Goal: Task Accomplishment & Management: Manage account settings

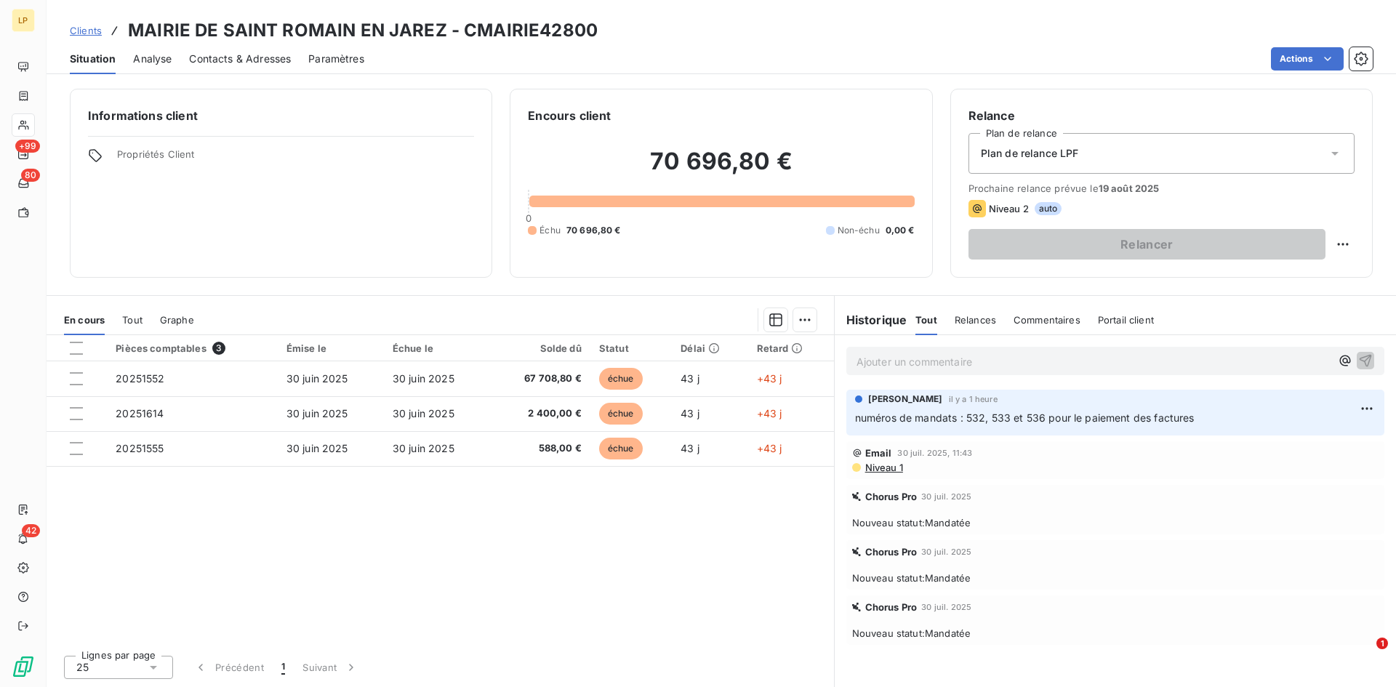
click at [89, 30] on span "Clients" at bounding box center [86, 31] width 32 height 12
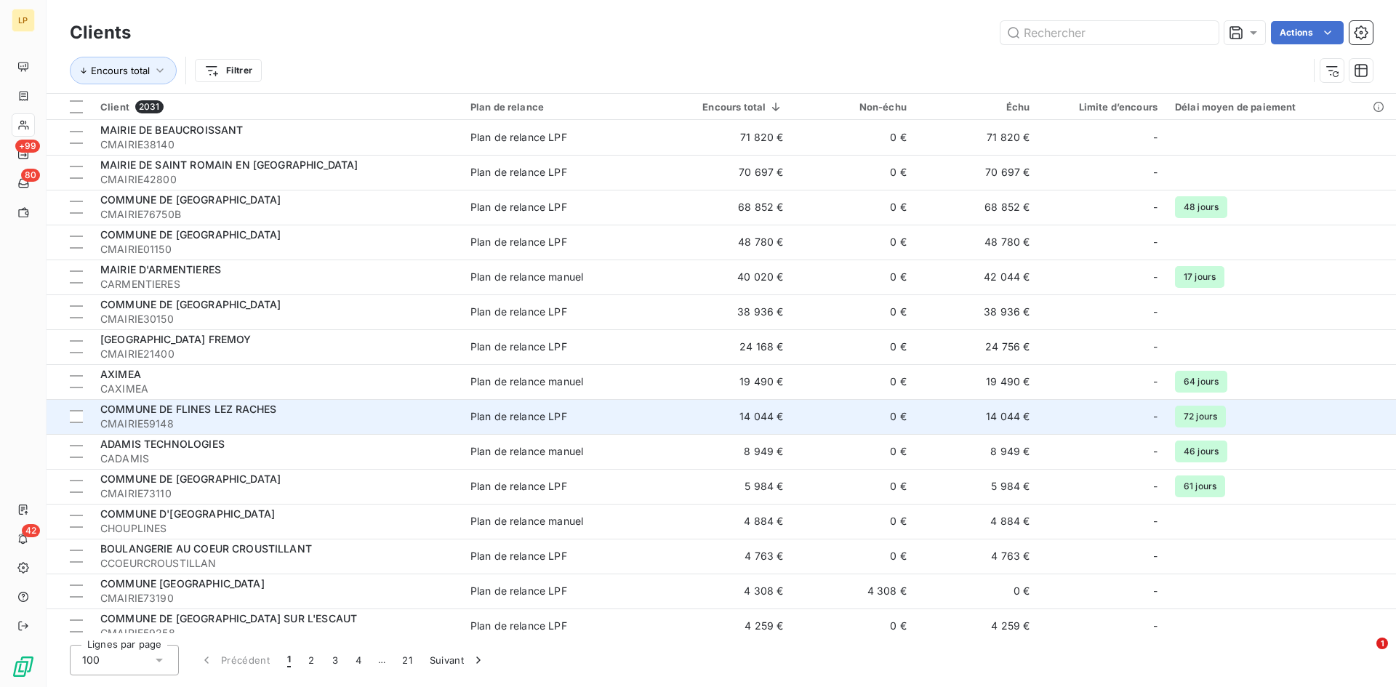
click at [639, 416] on span "Plan de relance LPF" at bounding box center [561, 416] width 183 height 15
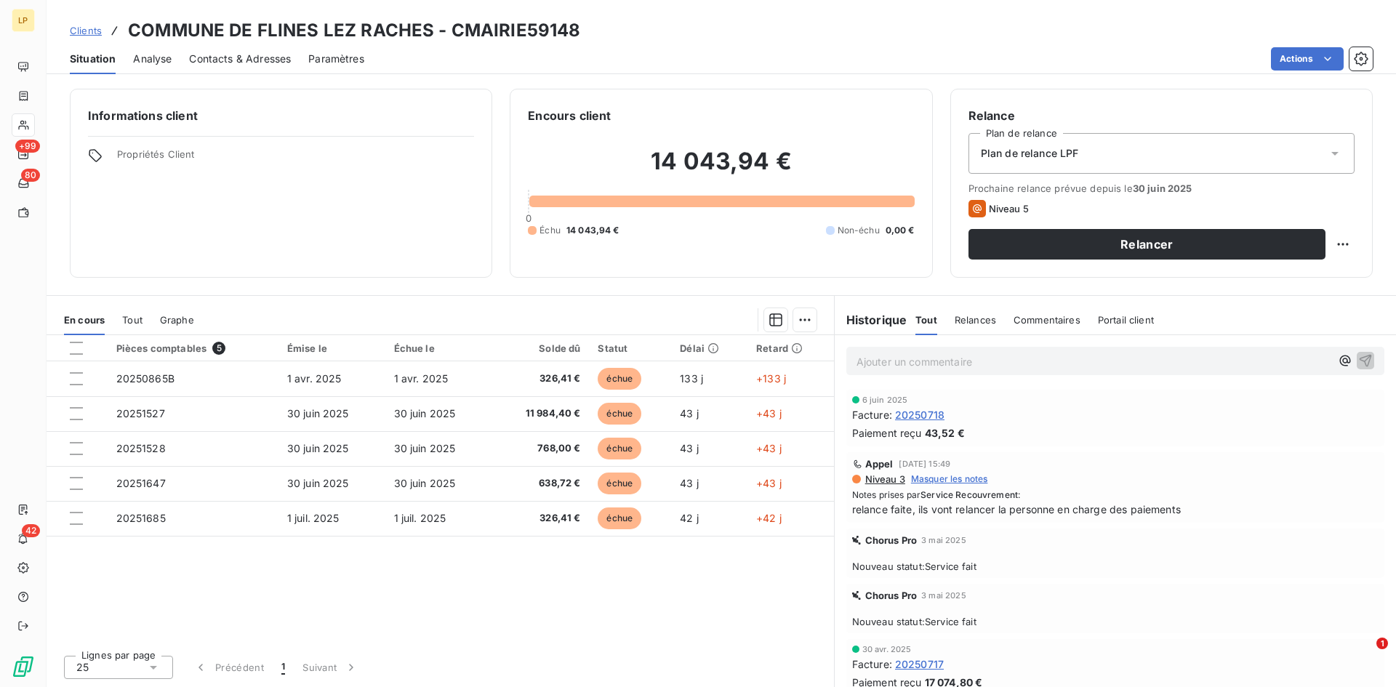
click at [145, 57] on span "Analyse" at bounding box center [152, 59] width 39 height 15
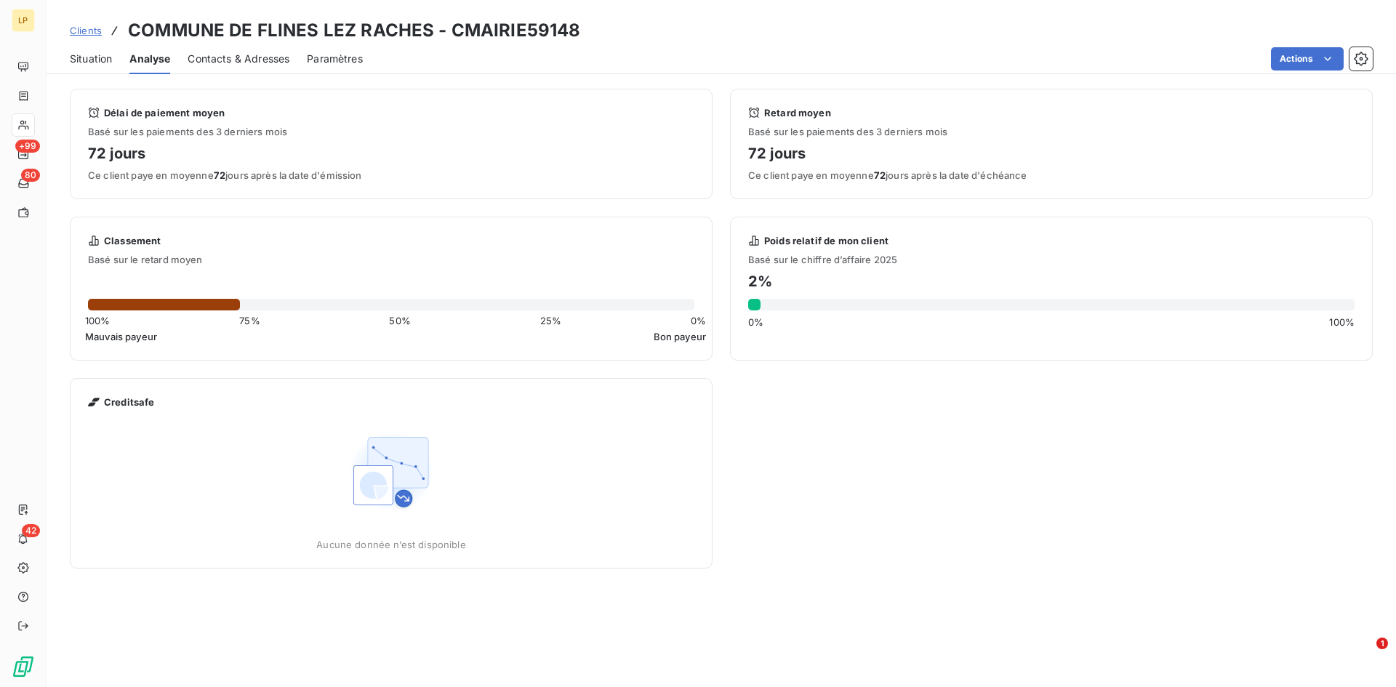
click at [101, 57] on span "Situation" at bounding box center [91, 59] width 42 height 15
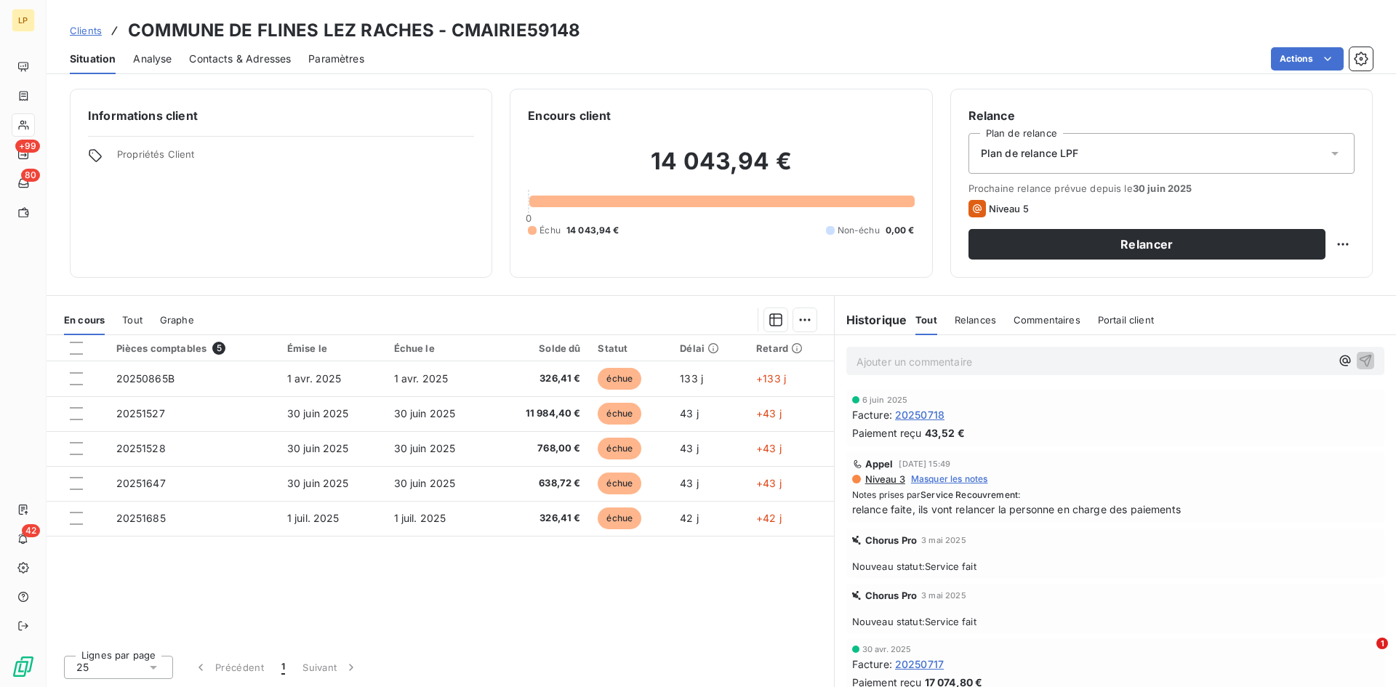
click at [90, 37] on link "Clients" at bounding box center [86, 30] width 32 height 15
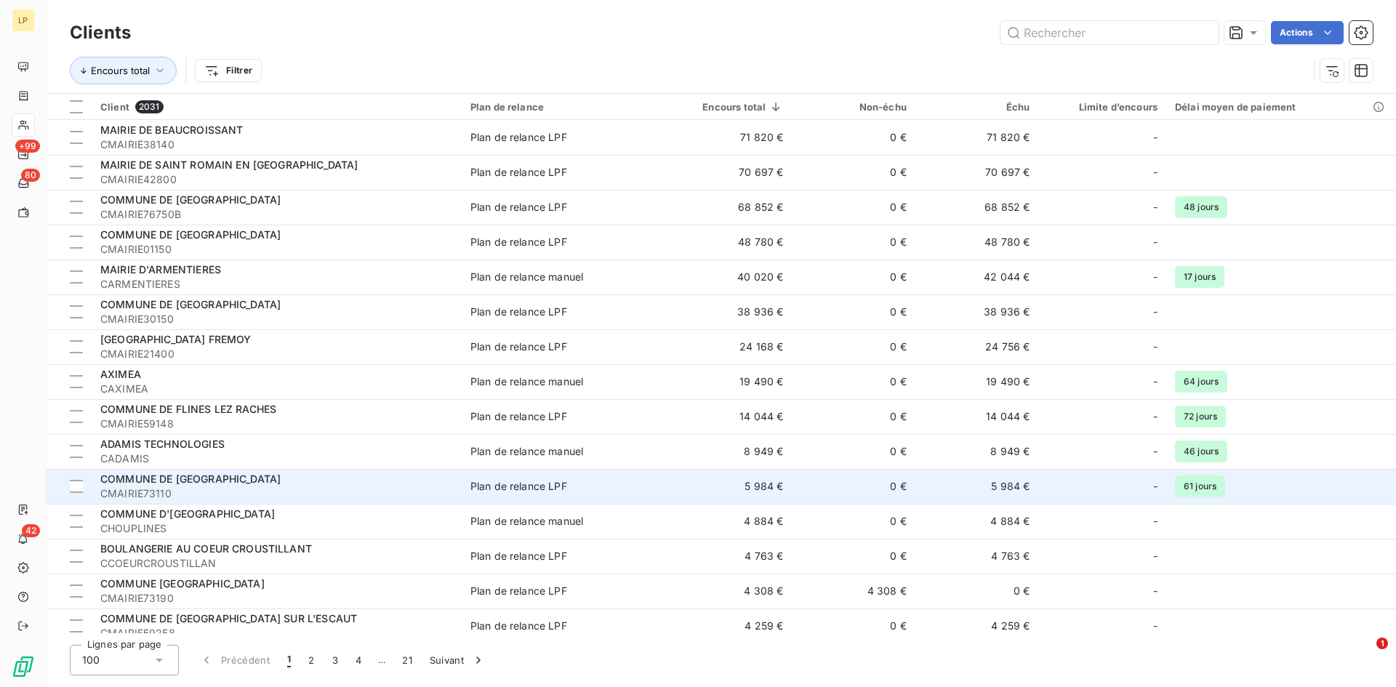
click at [655, 492] on td "Plan de relance LPF" at bounding box center [562, 486] width 201 height 35
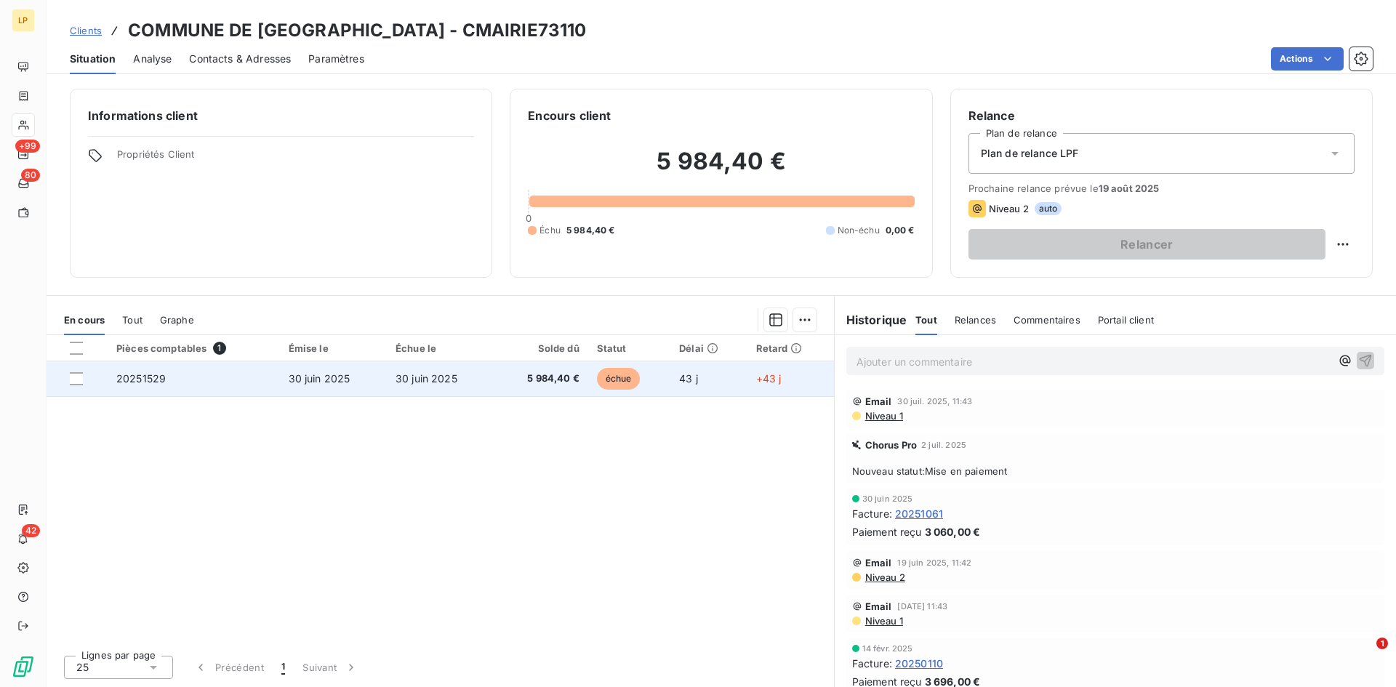
click at [406, 369] on td "30 juin 2025" at bounding box center [440, 378] width 107 height 35
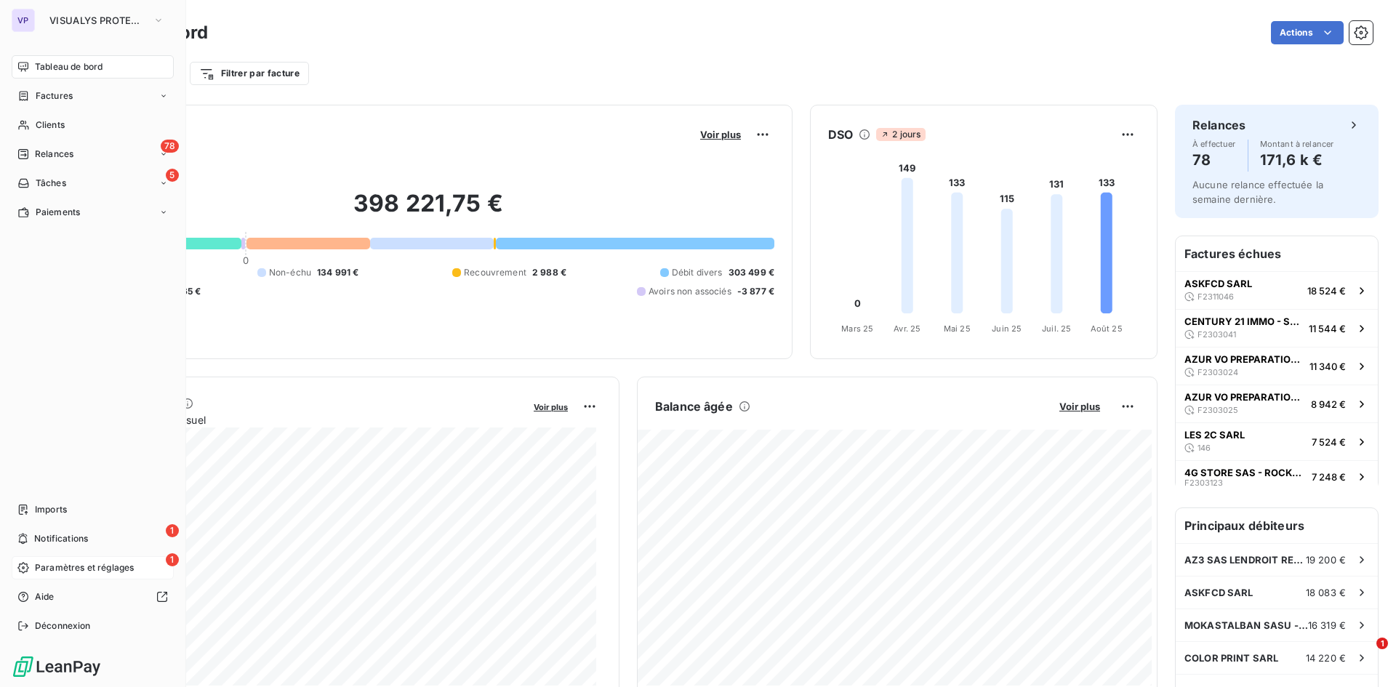
click at [37, 567] on span "Paramètres et réglages" at bounding box center [84, 567] width 99 height 13
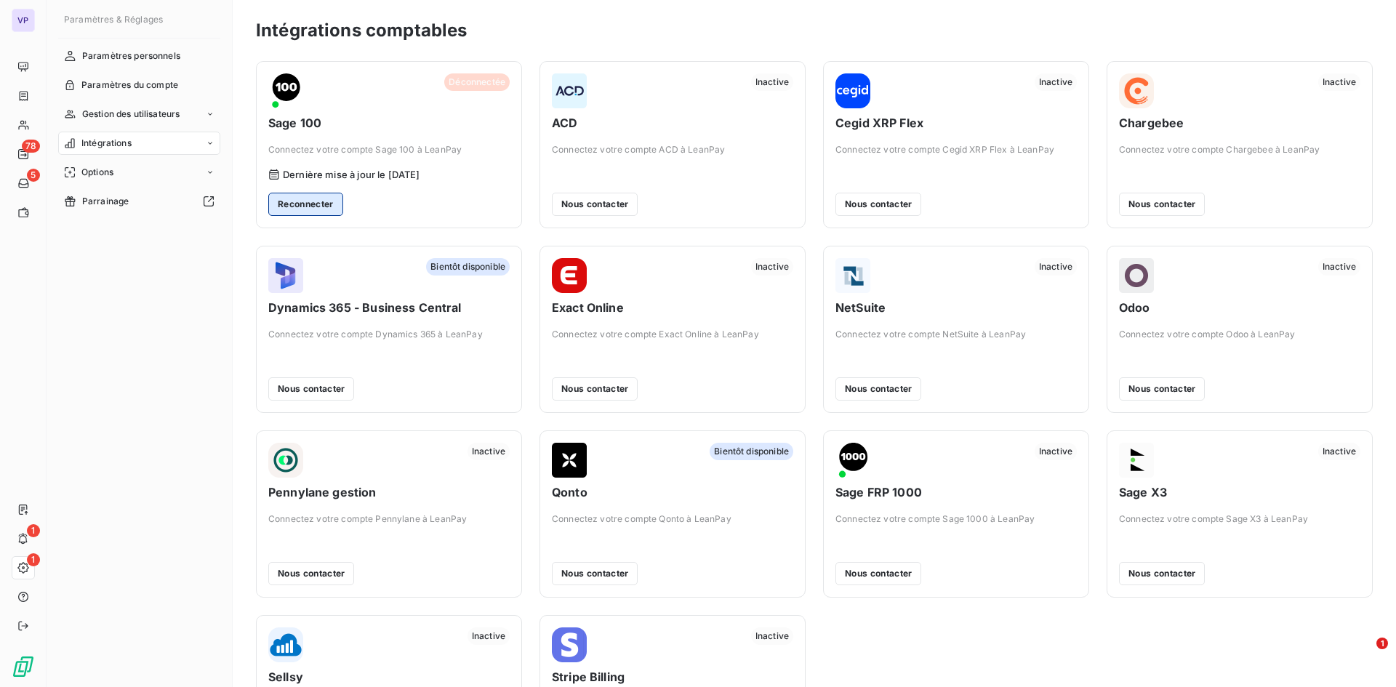
click at [309, 204] on button "Reconnecter" at bounding box center [305, 204] width 75 height 23
click at [308, 201] on button "Reconnecter" at bounding box center [305, 204] width 75 height 23
click at [297, 202] on button "Reconnecter" at bounding box center [305, 204] width 75 height 23
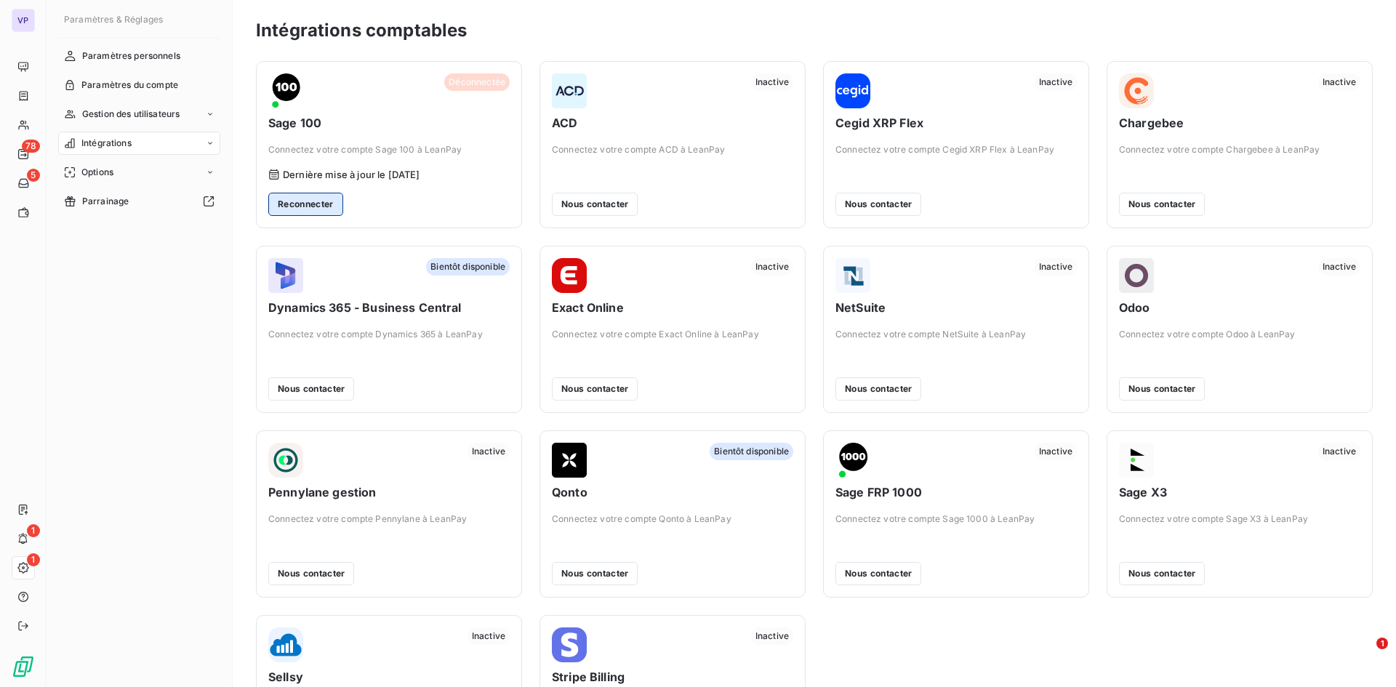
click at [297, 202] on button "Reconnecter" at bounding box center [305, 204] width 75 height 23
click at [302, 210] on button "Reconnecter" at bounding box center [305, 204] width 75 height 23
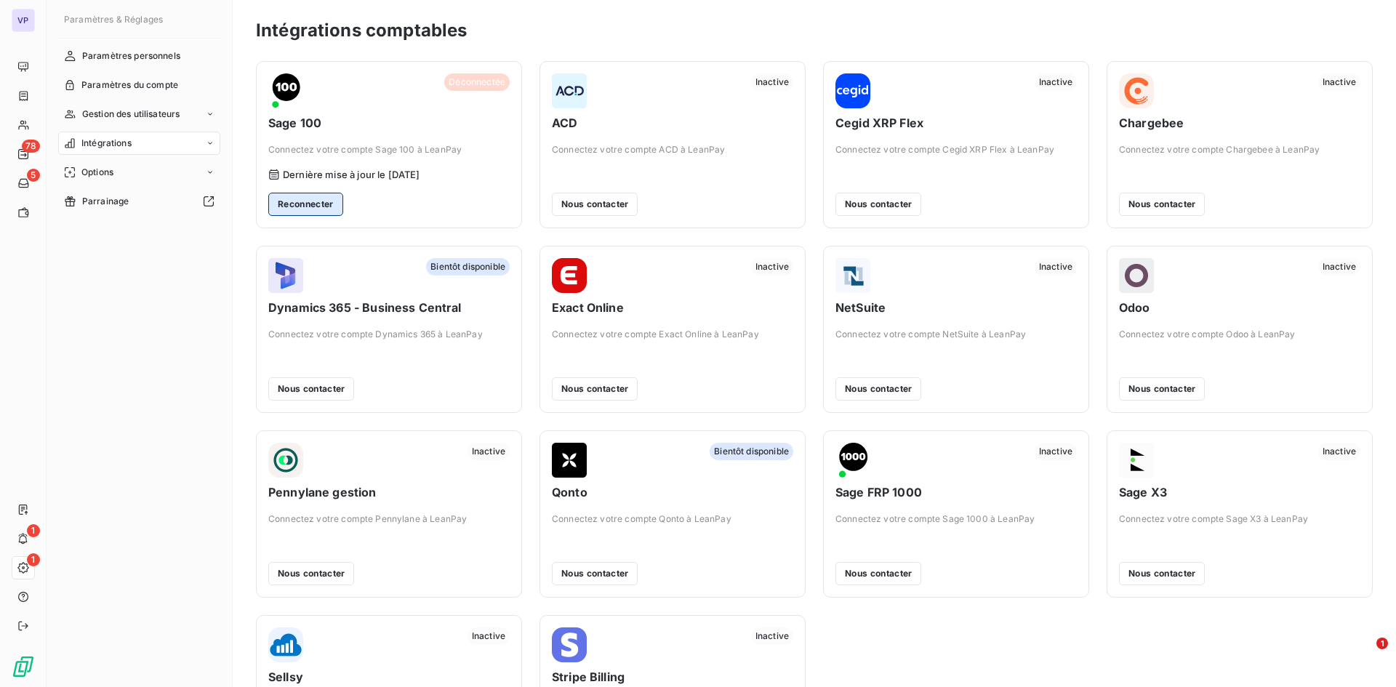
click at [302, 210] on button "Reconnecter" at bounding box center [305, 204] width 75 height 23
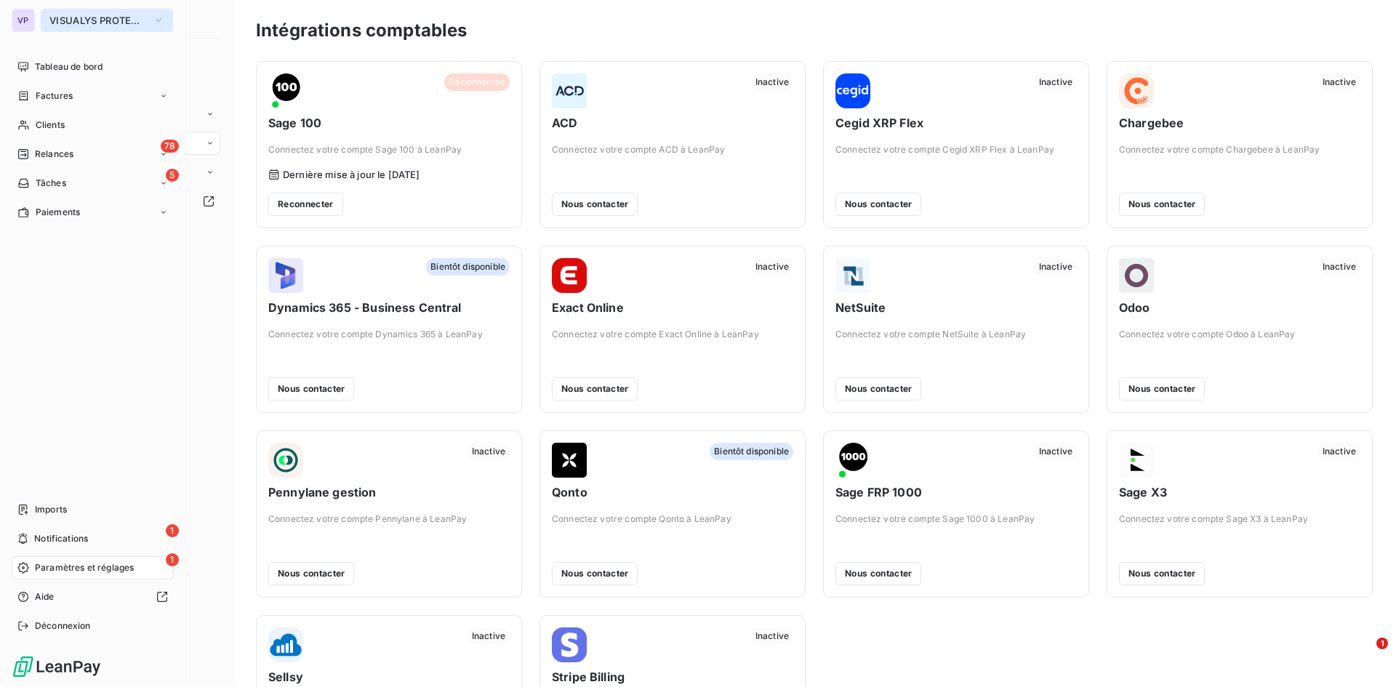
click at [60, 20] on span "VISUALYS PROTECT SYSTEMS" at bounding box center [97, 21] width 97 height 12
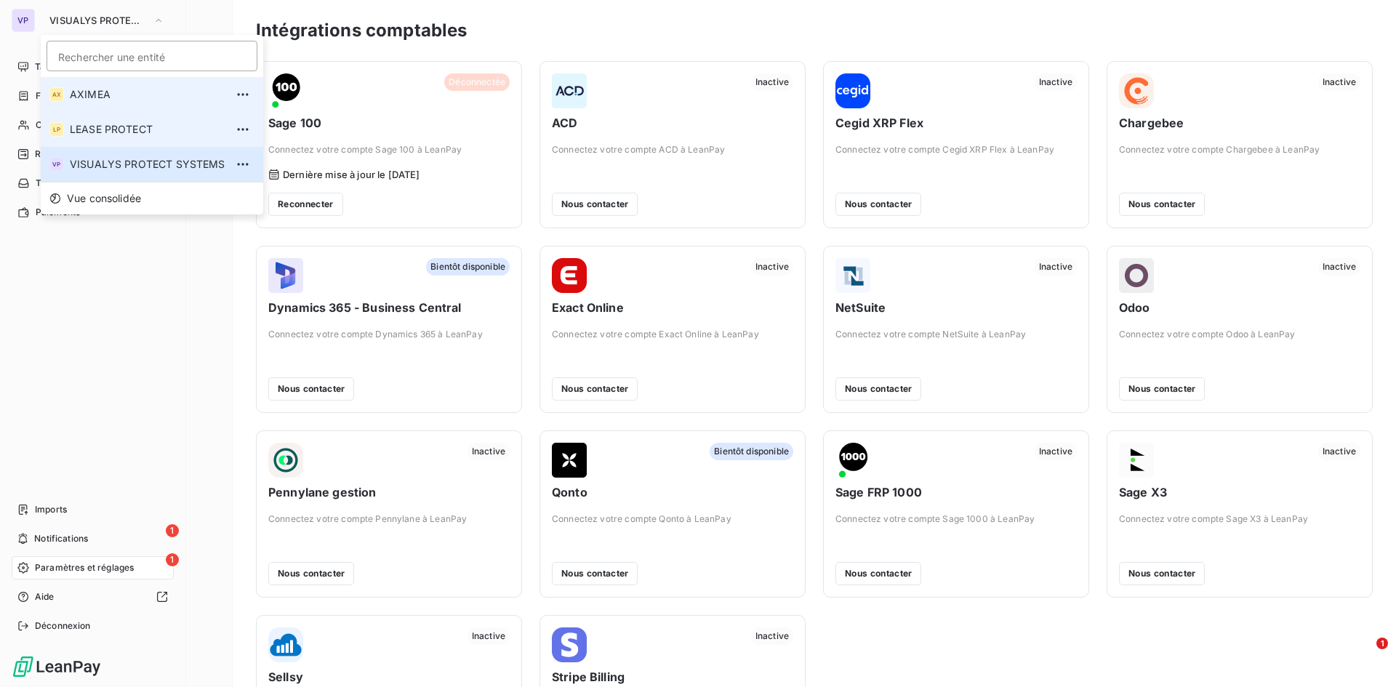
click at [89, 95] on span "AXIMEA" at bounding box center [148, 94] width 156 height 15
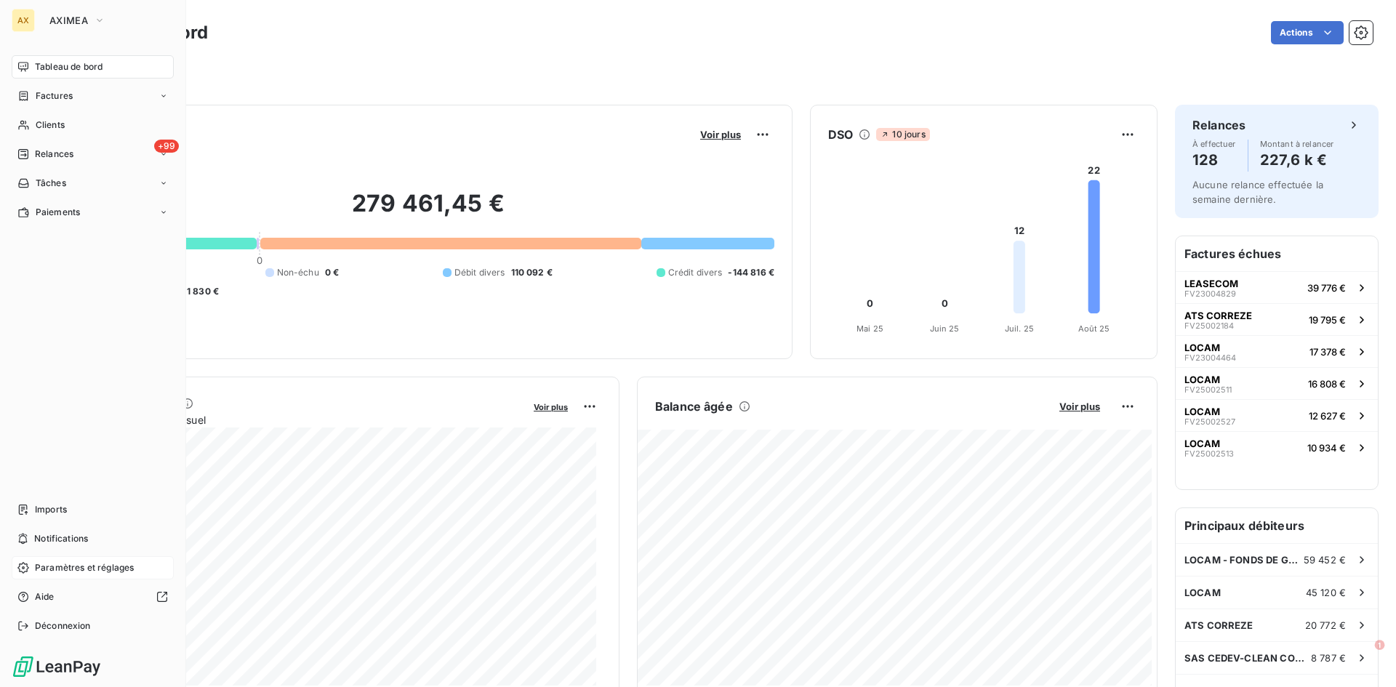
click at [27, 565] on icon at bounding box center [22, 567] width 11 height 11
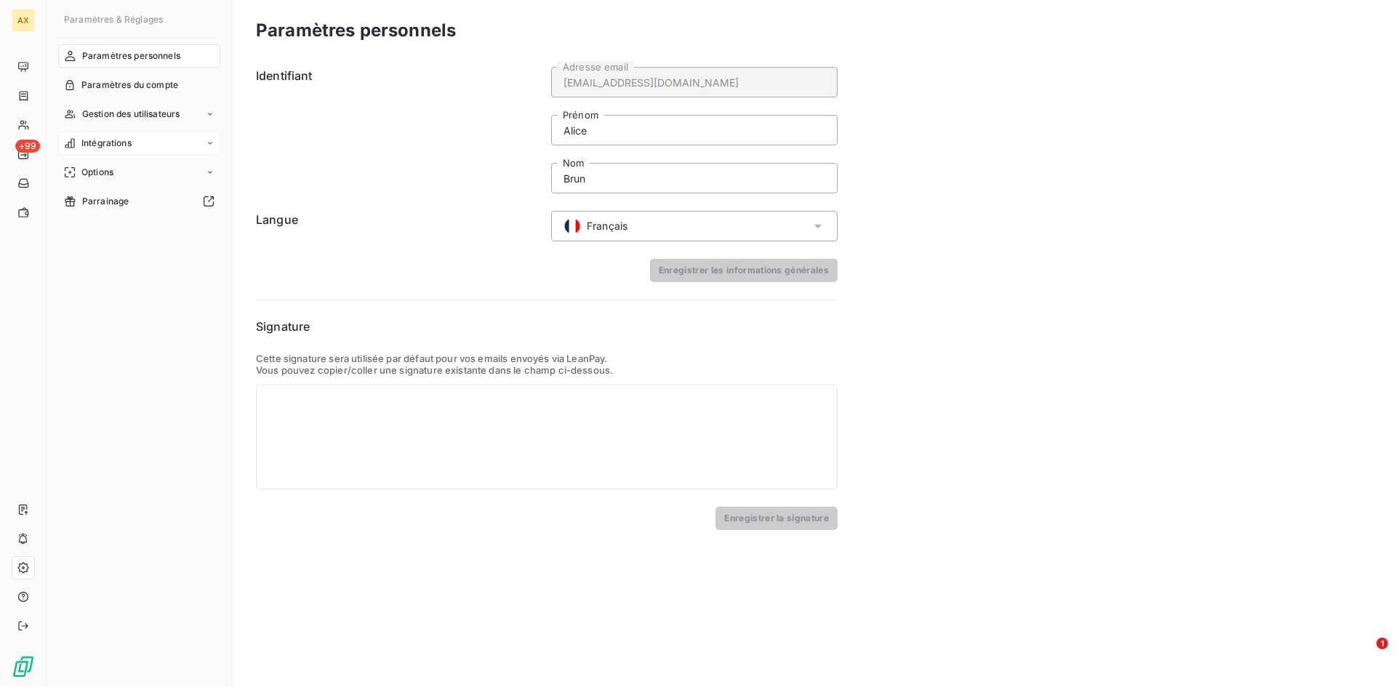
click at [124, 139] on span "Intégrations" at bounding box center [106, 143] width 50 height 13
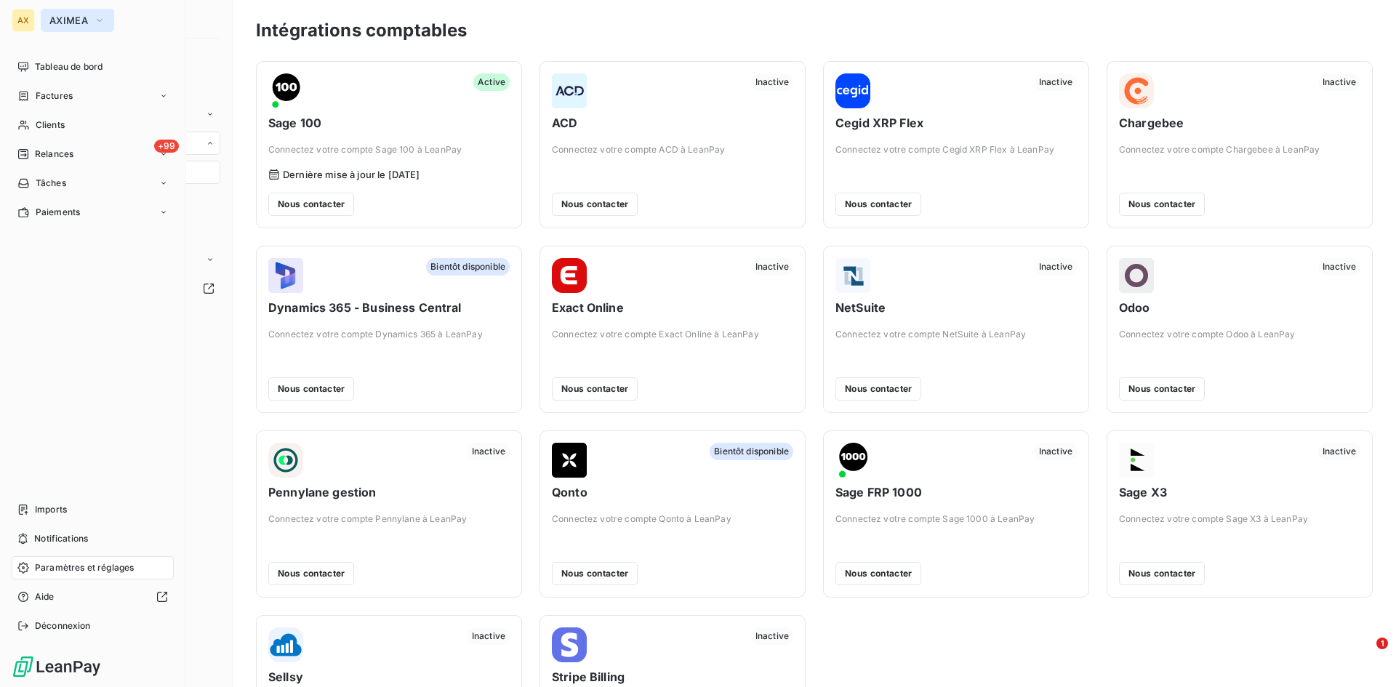
click at [60, 20] on span "AXIMEA" at bounding box center [68, 21] width 39 height 12
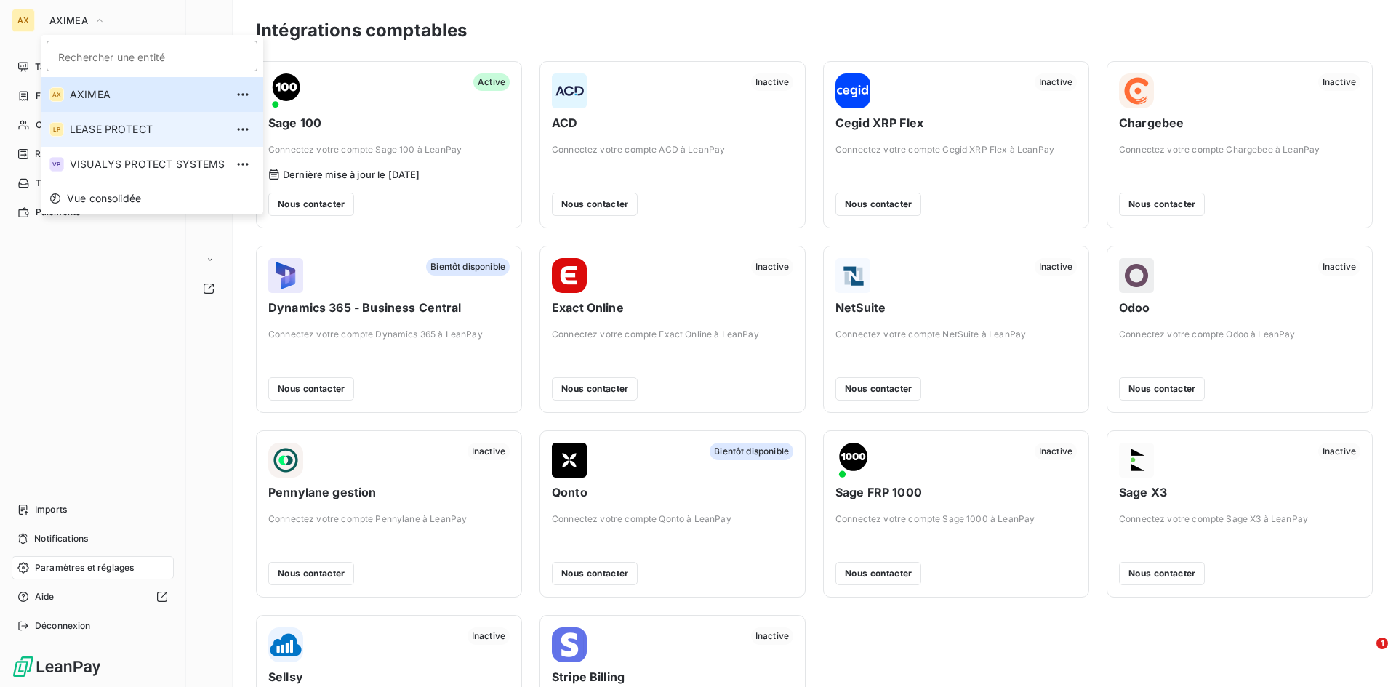
click at [97, 135] on span "LEASE PROTECT" at bounding box center [148, 129] width 156 height 15
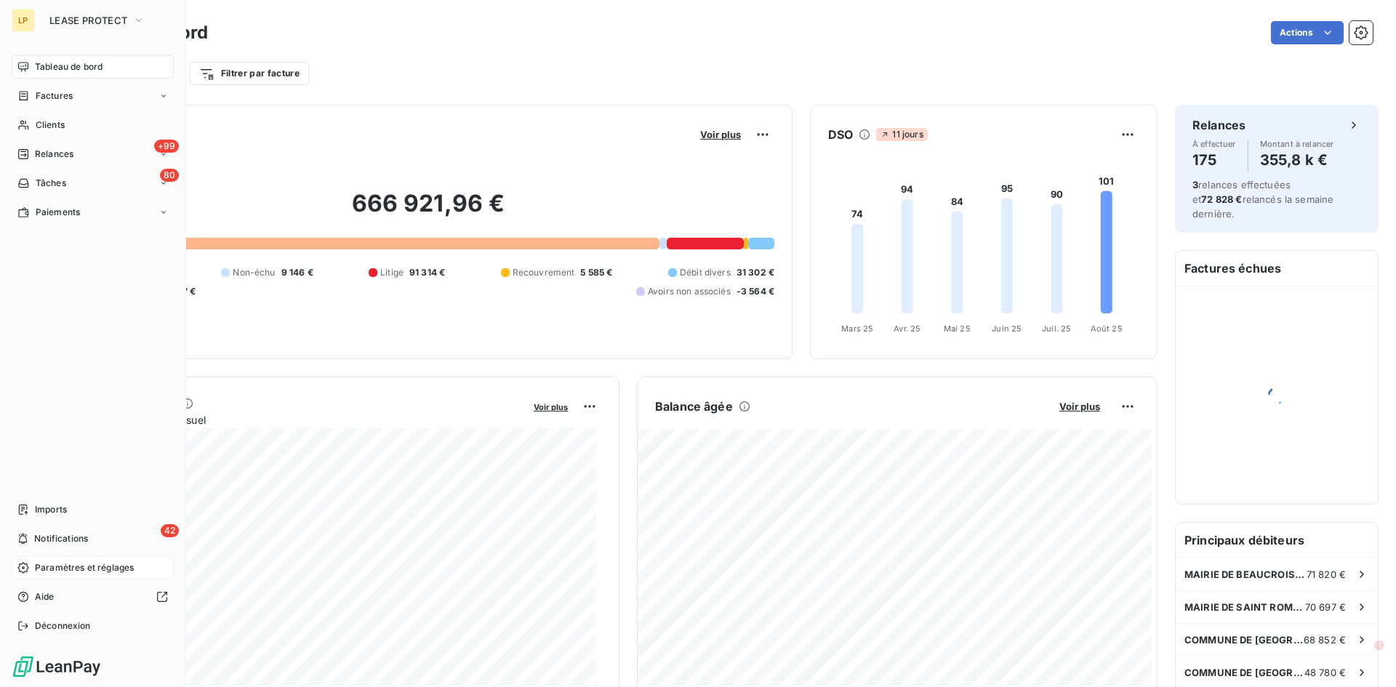
click at [25, 575] on div "Paramètres et réglages" at bounding box center [93, 567] width 162 height 23
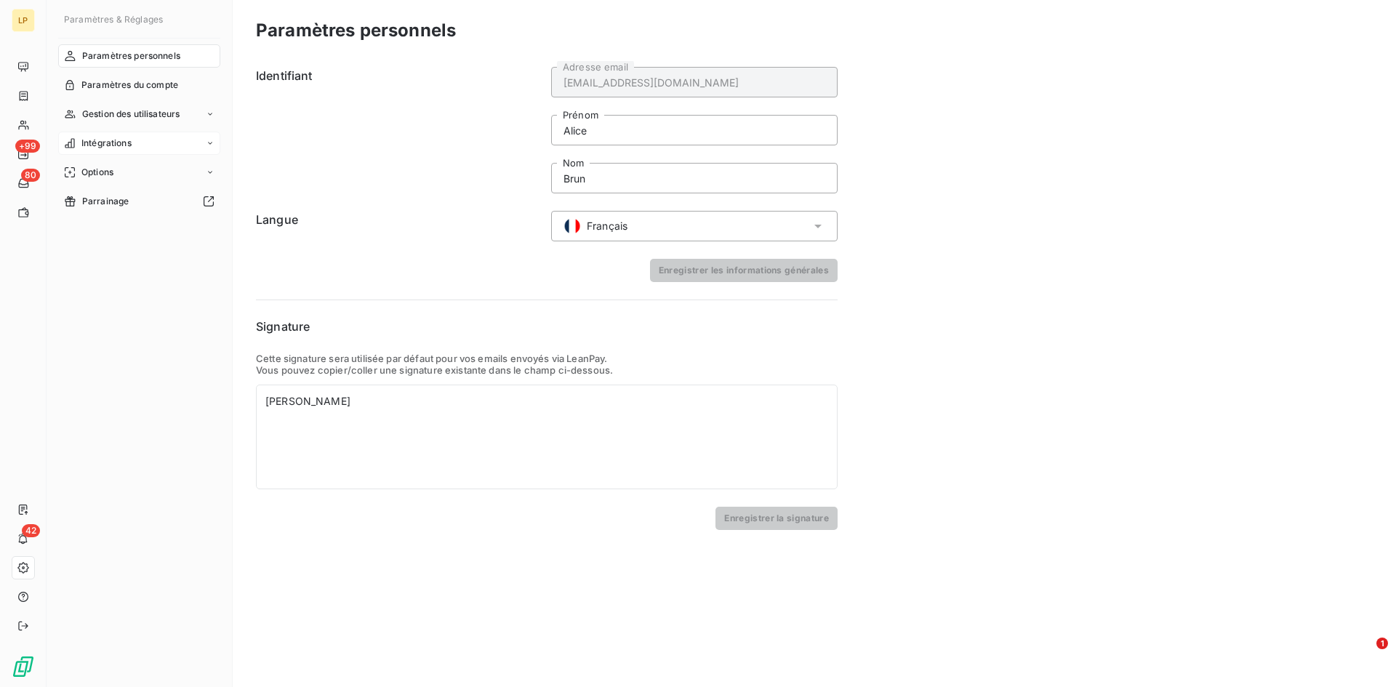
click at [130, 150] on span "Intégrations" at bounding box center [106, 143] width 50 height 13
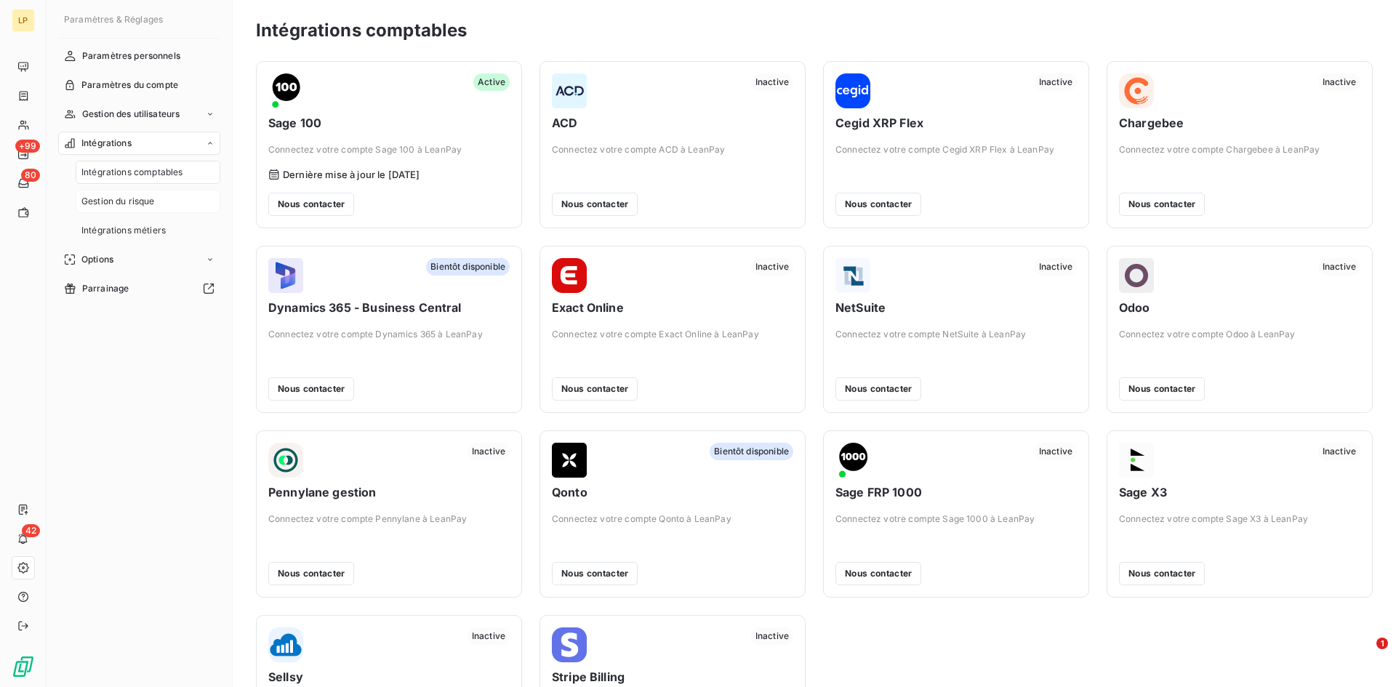
click at [131, 206] on span "Gestion du risque" at bounding box center [117, 201] width 73 height 13
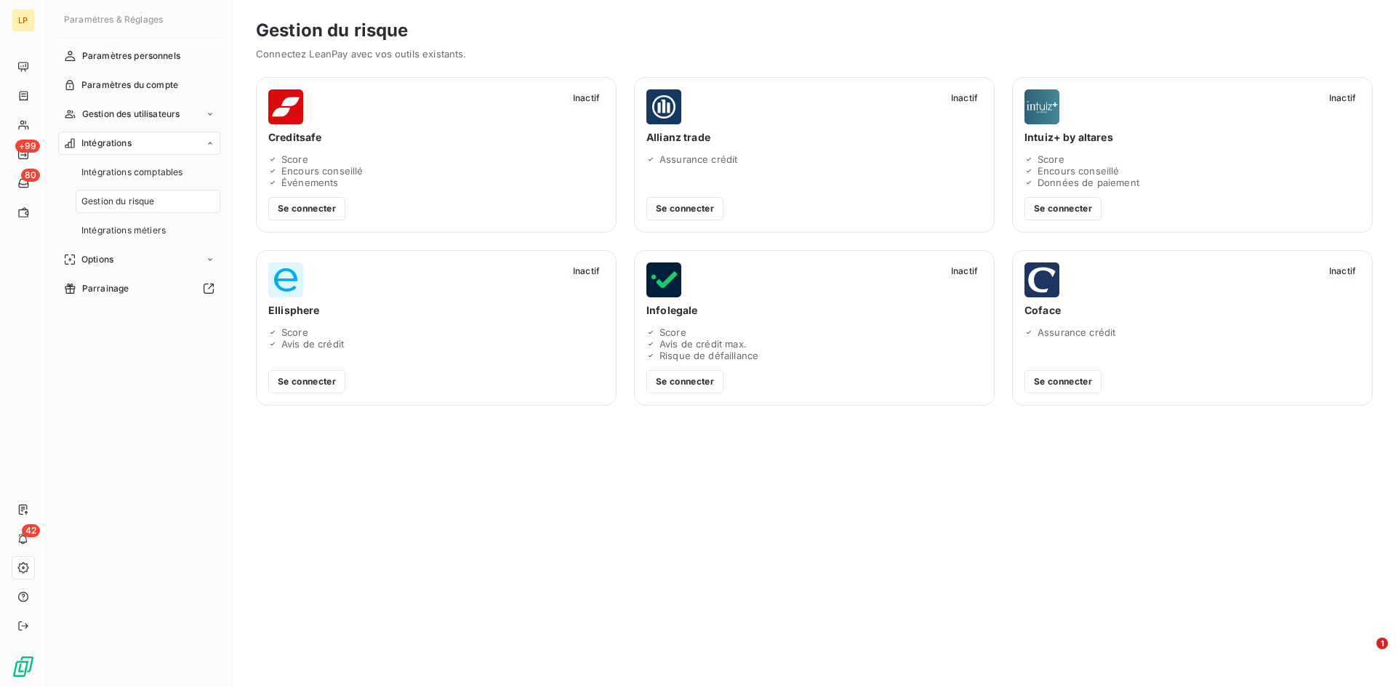
drag, startPoint x: 340, startPoint y: 184, endPoint x: 271, endPoint y: 160, distance: 73.8
click at [269, 161] on div "Score Encours conseillé Événements" at bounding box center [436, 170] width 336 height 35
click at [273, 160] on icon at bounding box center [272, 159] width 9 height 9
drag, startPoint x: 282, startPoint y: 156, endPoint x: 318, endPoint y: 176, distance: 40.7
click at [319, 176] on div "Score Encours conseillé Événements" at bounding box center [436, 170] width 336 height 35
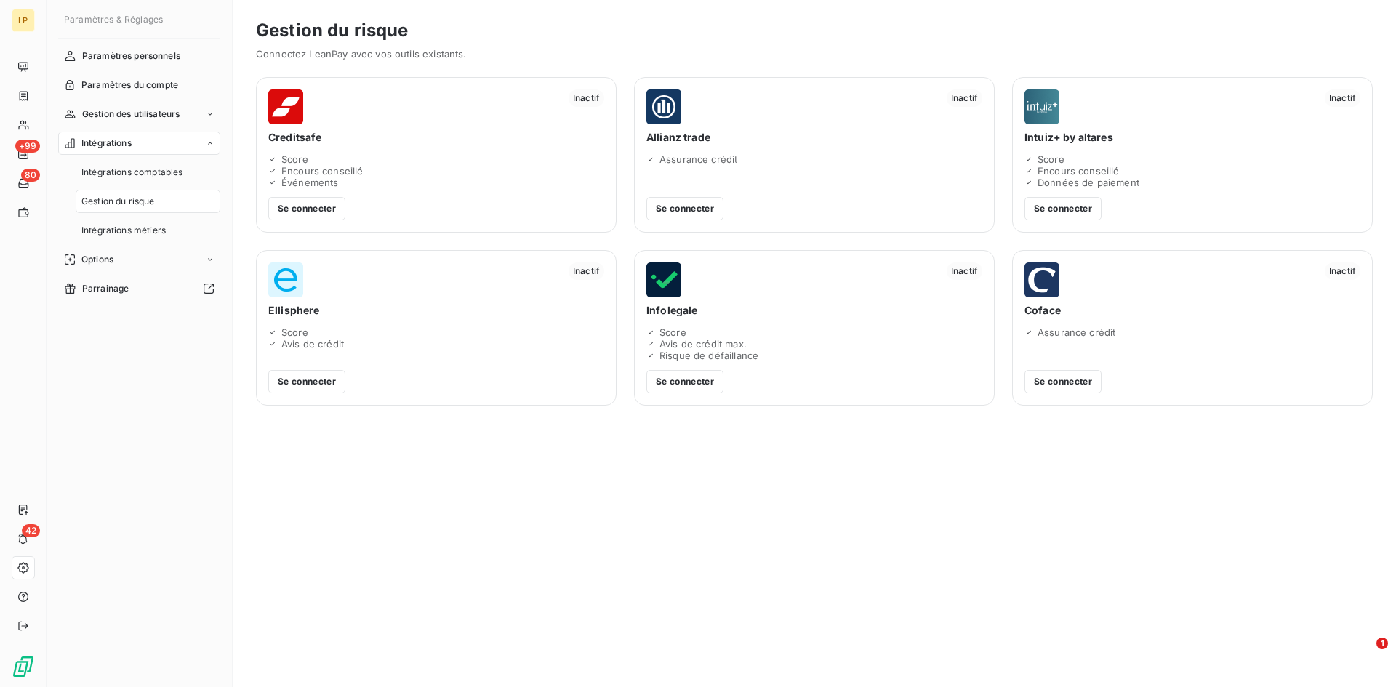
click at [315, 175] on span "Encours conseillé" at bounding box center [322, 171] width 82 height 12
drag, startPoint x: 355, startPoint y: 174, endPoint x: 264, endPoint y: 152, distance: 93.5
click at [264, 152] on div "Inactif Creditsafe Score Encours conseillé Événements Se connecter" at bounding box center [436, 155] width 361 height 156
drag, startPoint x: 281, startPoint y: 149, endPoint x: 305, endPoint y: 150, distance: 24.0
click at [281, 149] on div "Inactif Creditsafe Score Encours conseillé Événements Se connecter" at bounding box center [436, 155] width 361 height 156
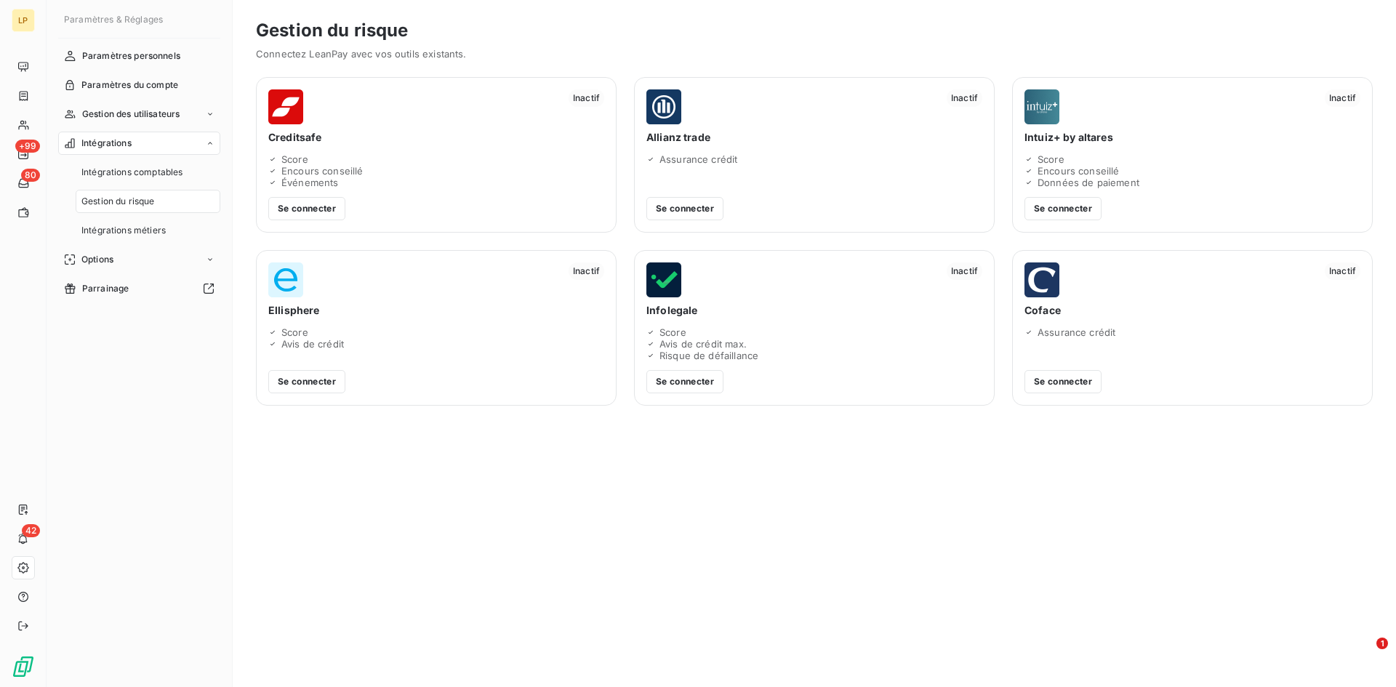
drag, startPoint x: 305, startPoint y: 150, endPoint x: 355, endPoint y: 199, distance: 69.4
click at [330, 191] on div "Inactif Creditsafe Score Encours conseillé Événements Se connecter" at bounding box center [436, 155] width 361 height 156
drag, startPoint x: 350, startPoint y: 126, endPoint x: 322, endPoint y: 183, distance: 63.7
click at [336, 180] on div "Inactif Creditsafe Score Encours conseillé Événements Se connecter" at bounding box center [436, 155] width 361 height 156
drag, startPoint x: 255, startPoint y: 151, endPoint x: 527, endPoint y: 139, distance: 272.9
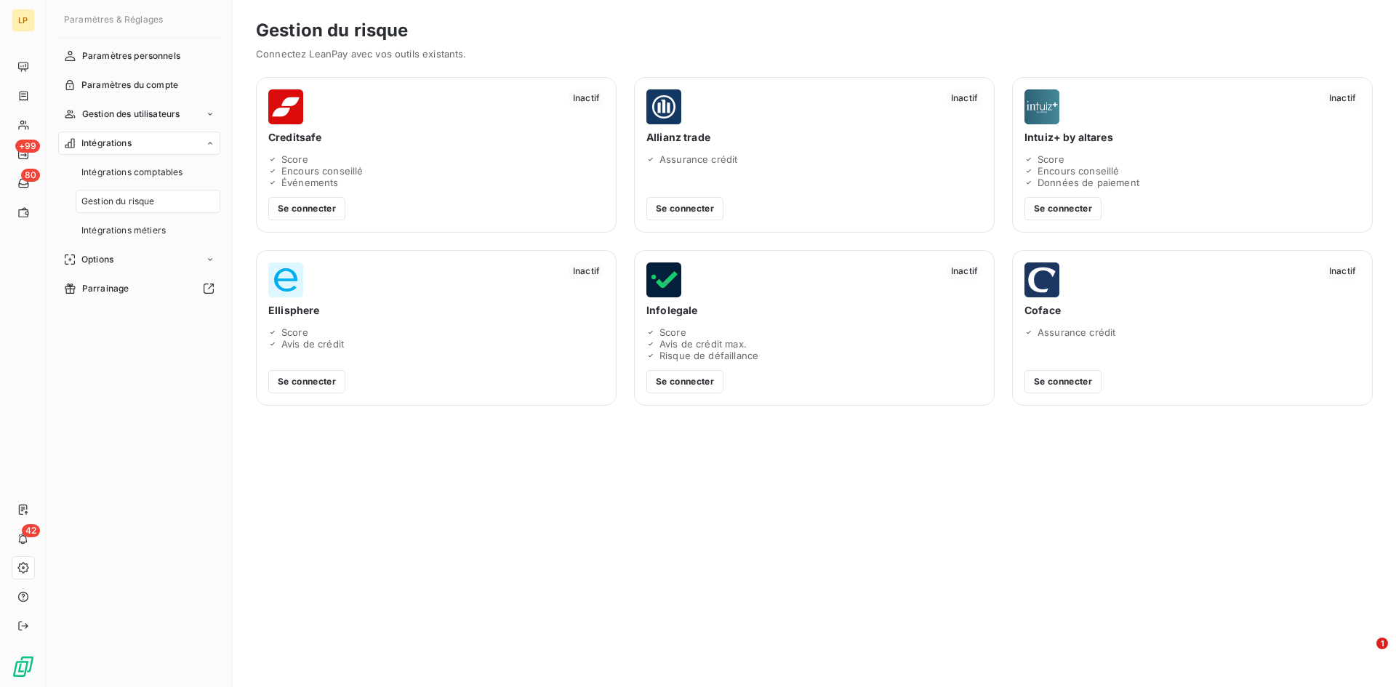
click at [335, 208] on div "Gestion du risque Connectez LeanPay avec vos outils existants. Inactif Creditsa…" at bounding box center [814, 343] width 1163 height 687
drag, startPoint x: 666, startPoint y: 89, endPoint x: 686, endPoint y: 156, distance: 70.4
click at [686, 156] on div "Inactif Allianz trade Assurance crédit Se connecter" at bounding box center [814, 155] width 361 height 156
click at [670, 83] on div "Inactif Allianz trade Assurance crédit Se connecter" at bounding box center [814, 155] width 361 height 156
click at [354, 0] on html "LP +99 80 42 Paramètres & Réglages Paramètres personnels Paramètres du compte G…" at bounding box center [698, 343] width 1396 height 687
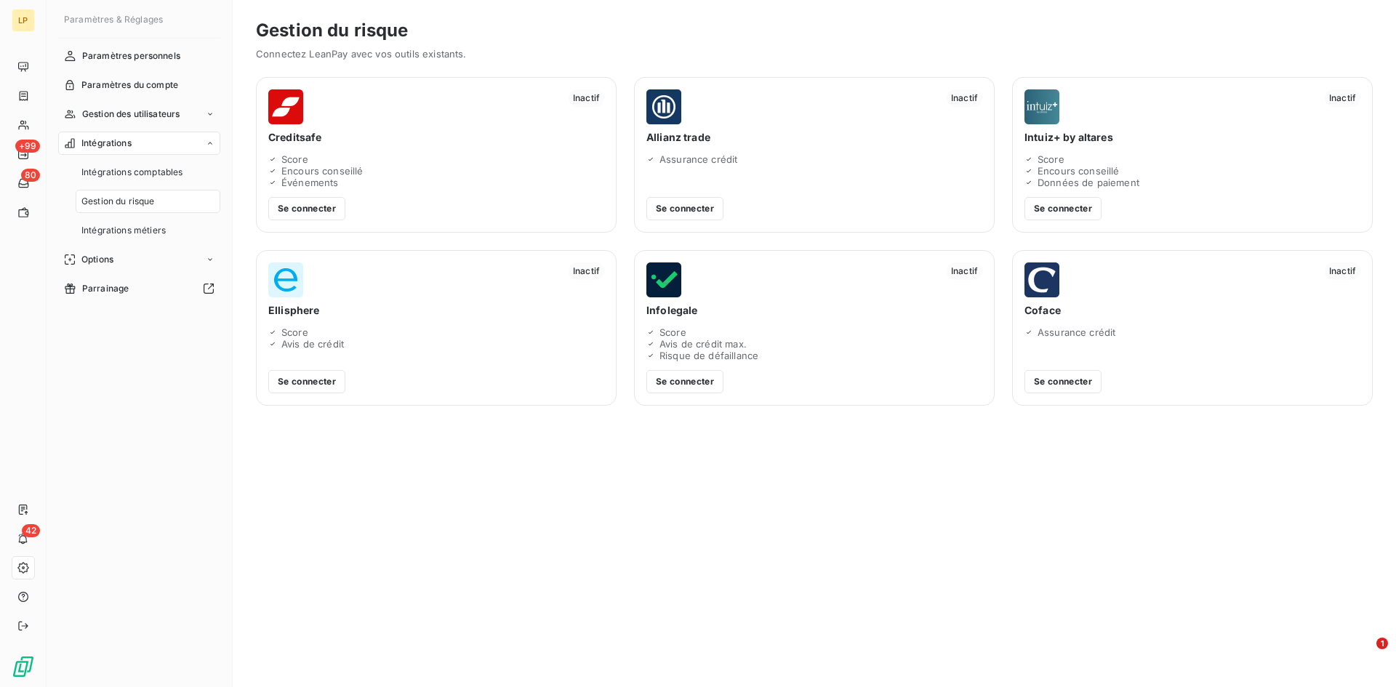
click at [246, 33] on div "Gestion du risque Connectez LeanPay avec vos outils existants." at bounding box center [814, 38] width 1163 height 42
drag, startPoint x: 260, startPoint y: 27, endPoint x: 295, endPoint y: 29, distance: 35.0
click at [295, 28] on h3 "Gestion du risque" at bounding box center [814, 30] width 1117 height 26
click at [298, 109] on img at bounding box center [285, 106] width 35 height 35
drag, startPoint x: 293, startPoint y: 136, endPoint x: 326, endPoint y: 177, distance: 52.7
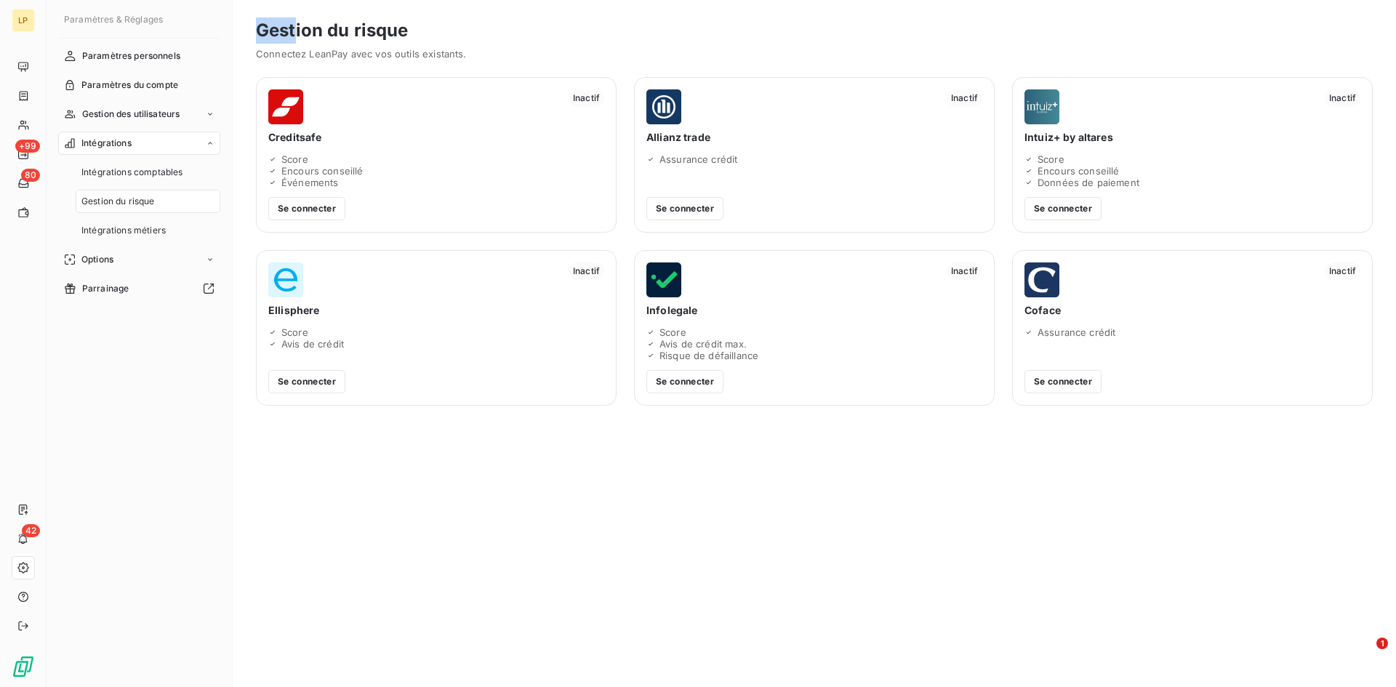
click at [326, 177] on div "Inactif Creditsafe Score Encours conseillé Événements Se connecter" at bounding box center [436, 155] width 361 height 156
drag, startPoint x: 420, startPoint y: 176, endPoint x: 348, endPoint y: 201, distance: 76.4
click at [417, 182] on div "Score Encours conseillé Événements" at bounding box center [436, 170] width 336 height 35
click at [425, 154] on div "Score" at bounding box center [436, 159] width 336 height 12
click at [693, 375] on button "Se connecter" at bounding box center [684, 381] width 77 height 23
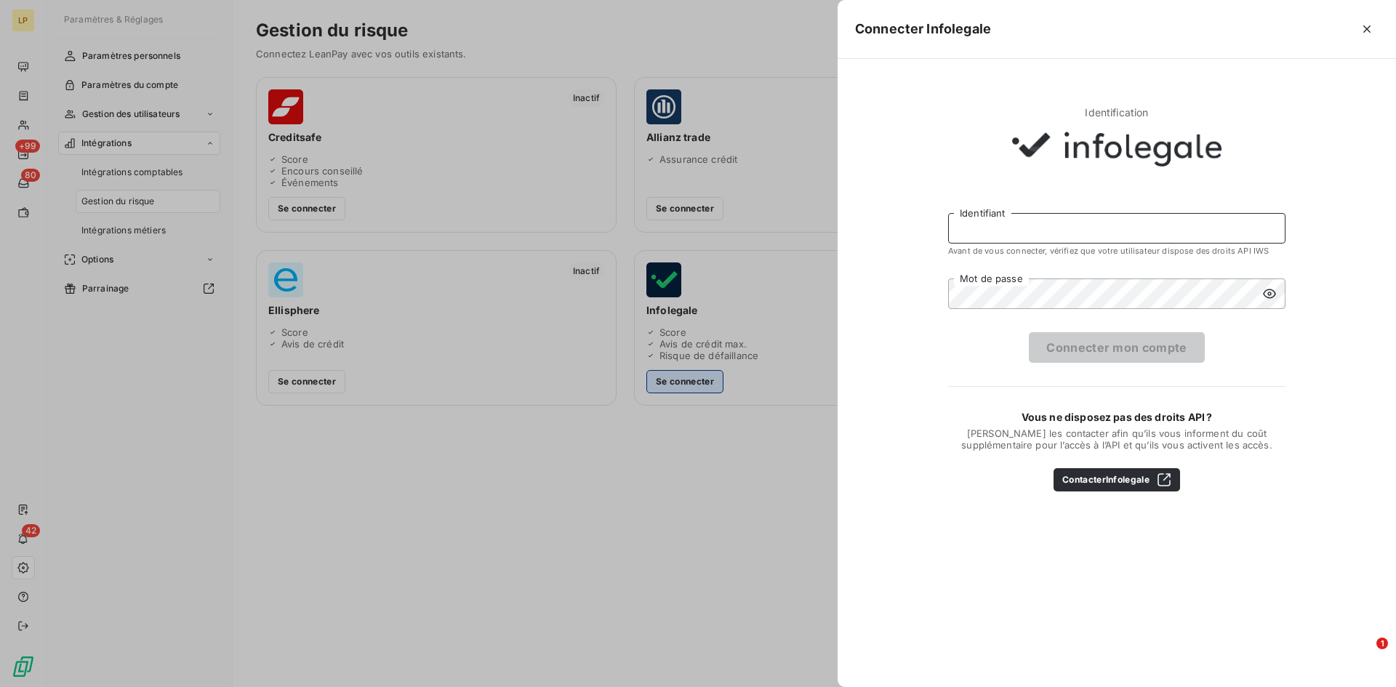
type input "[EMAIL_ADDRESS][DOMAIN_NAME]"
click at [689, 468] on div at bounding box center [698, 343] width 1396 height 687
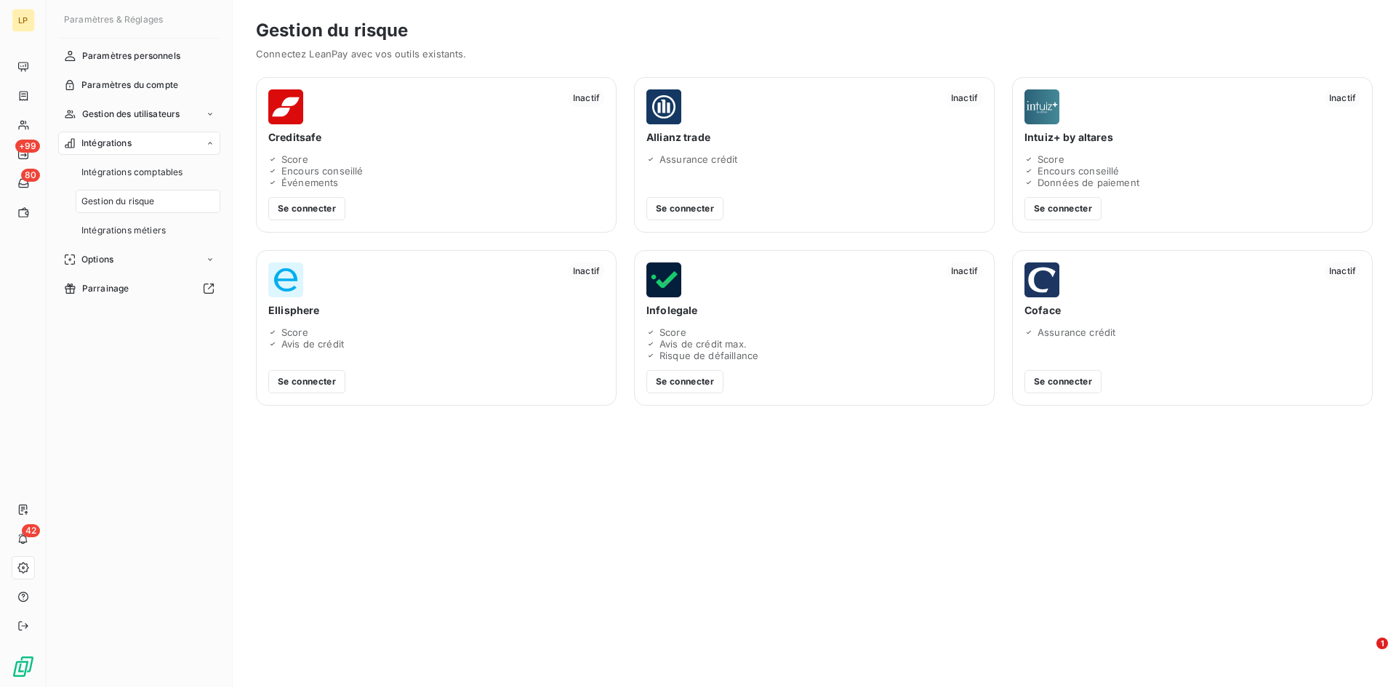
click at [672, 274] on img at bounding box center [663, 280] width 35 height 35
click at [670, 312] on span "Infolegale" at bounding box center [814, 310] width 336 height 15
drag, startPoint x: 688, startPoint y: 308, endPoint x: 1114, endPoint y: 24, distance: 511.9
click at [658, 308] on span "Infolegale" at bounding box center [814, 310] width 336 height 15
